Goal: Find specific fact: Find specific fact

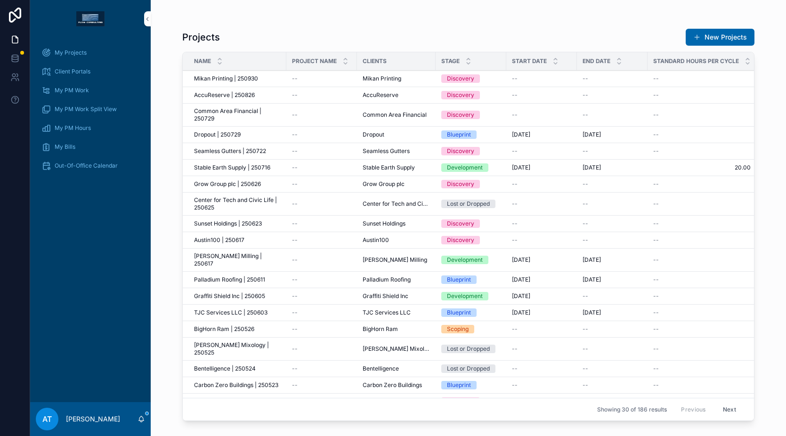
click at [95, 51] on div "My Projects" at bounding box center [90, 52] width 98 height 15
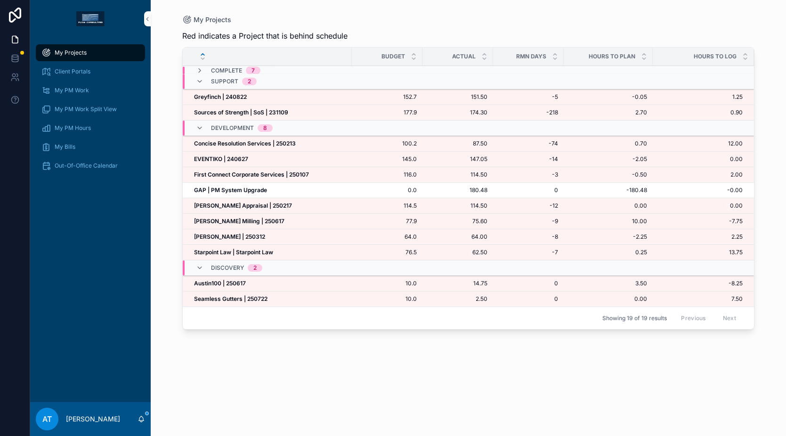
click at [264, 208] on strong "Heffington Appraisal | 250217" at bounding box center [243, 205] width 98 height 7
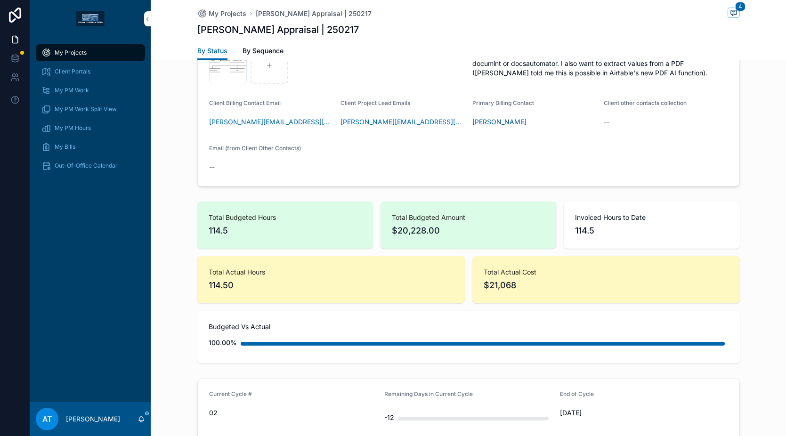
scroll to position [387, 0]
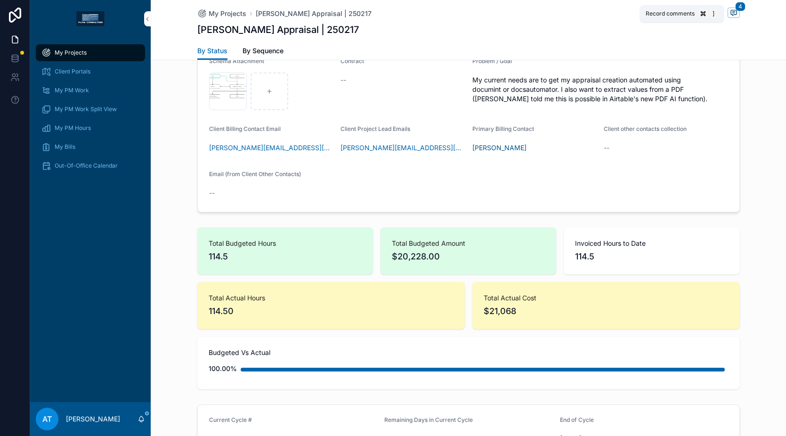
click at [733, 13] on icon "scrollable content" at bounding box center [734, 13] width 8 height 8
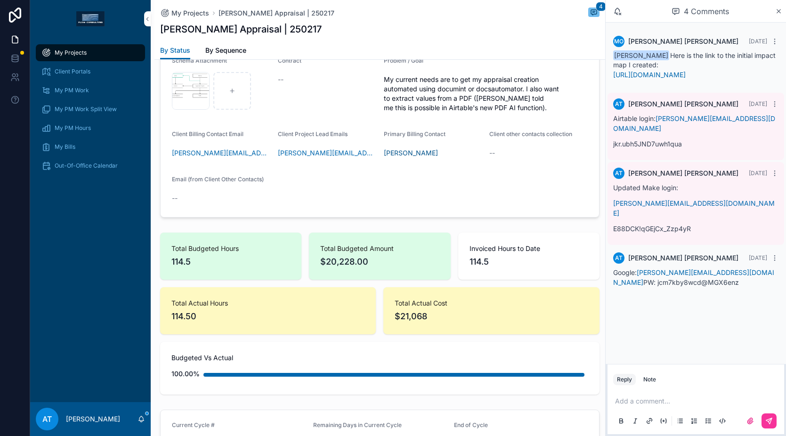
click at [671, 275] on p "Google: jason@heffingtonappraisal.com PW: jcm7kby8wcd@MGX6enz" at bounding box center [695, 277] width 165 height 20
click at [678, 276] on p "Google: jason@heffingtonappraisal.com PW: jcm7kby8wcd@MGX6enz" at bounding box center [695, 277] width 165 height 20
drag, startPoint x: 694, startPoint y: 275, endPoint x: 613, endPoint y: 273, distance: 80.6
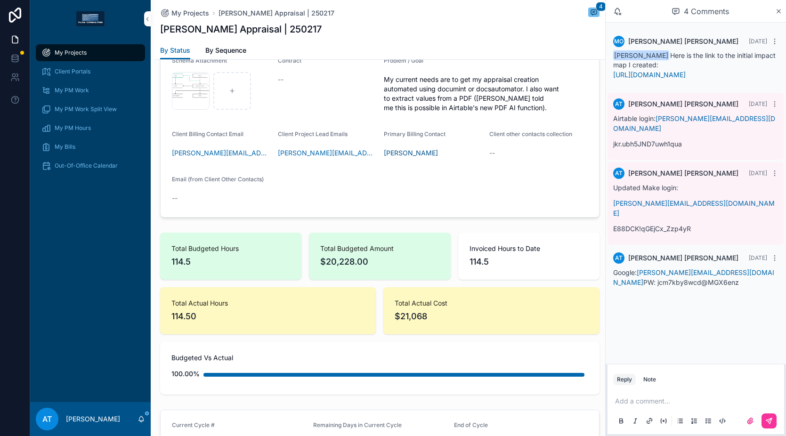
click at [613, 273] on p "Google: jason@heffingtonappraisal.com PW: jcm7kby8wcd@MGX6enz" at bounding box center [695, 277] width 165 height 20
copy p "jcm7kby8wcd@MGX6enz"
